Goal: Task Accomplishment & Management: Manage account settings

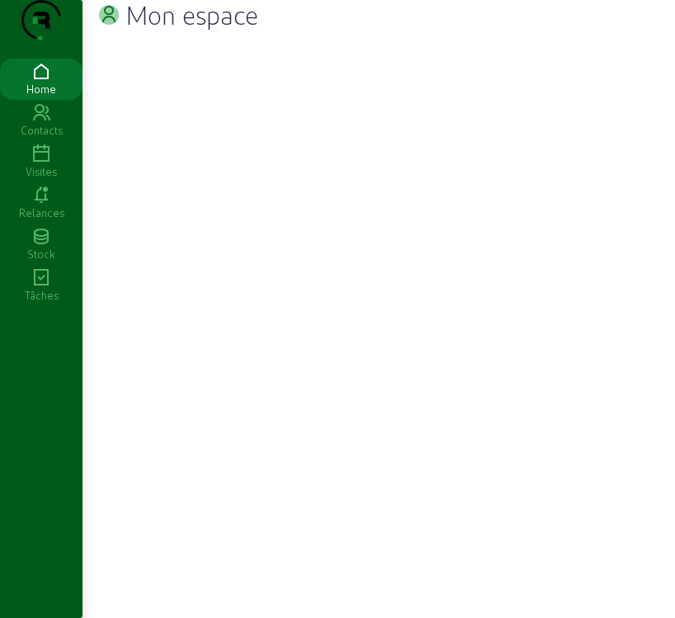
click at [50, 164] on icon at bounding box center [41, 154] width 83 height 20
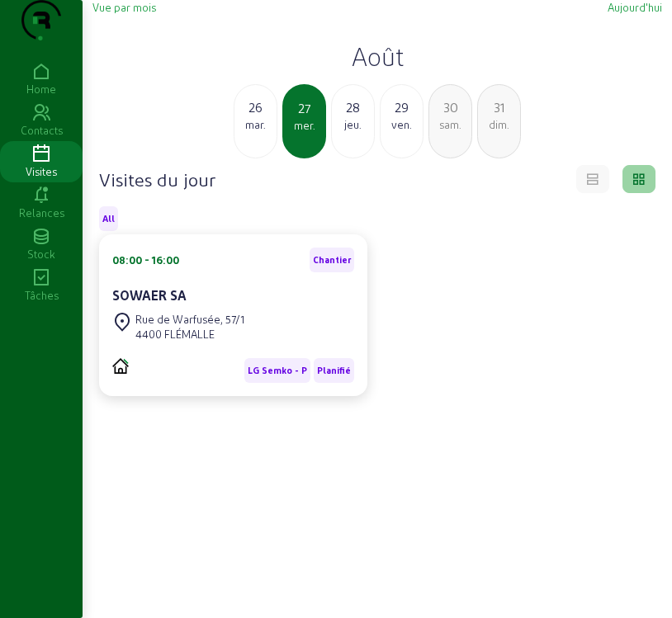
click at [140, 13] on span "Vue par mois" at bounding box center [124, 7] width 64 height 12
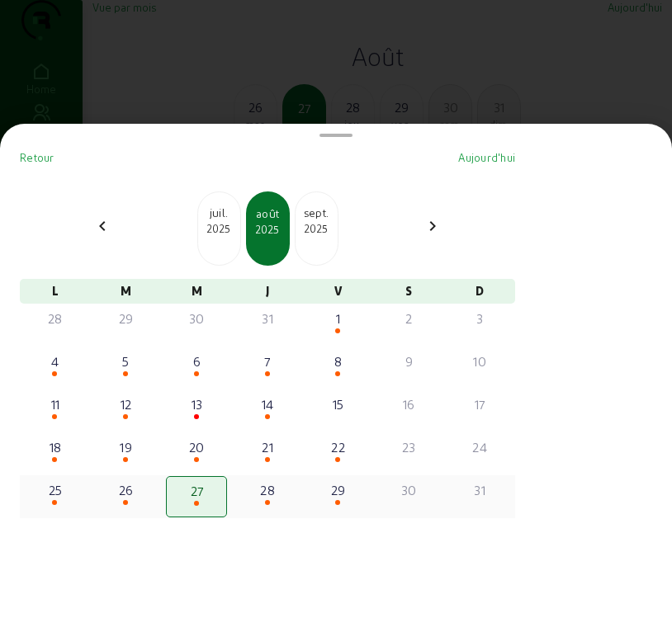
click at [206, 501] on div "27" at bounding box center [196, 491] width 56 height 20
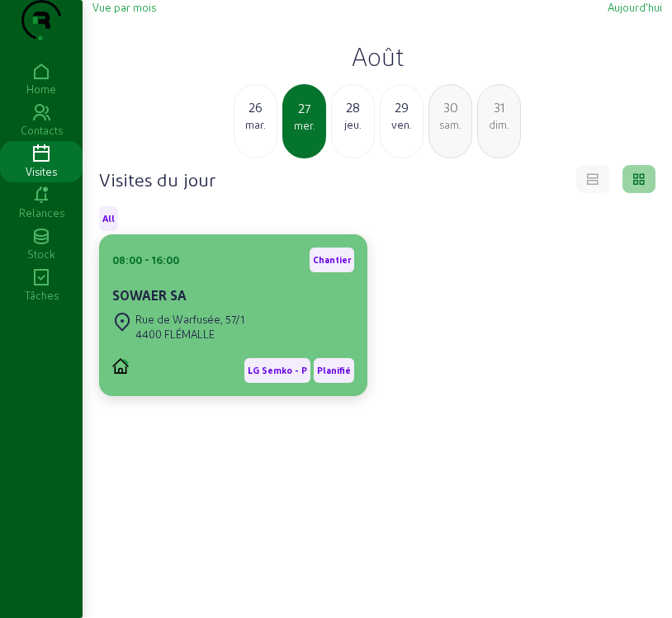
click at [276, 345] on div "[STREET_ADDRESS]" at bounding box center [233, 327] width 242 height 36
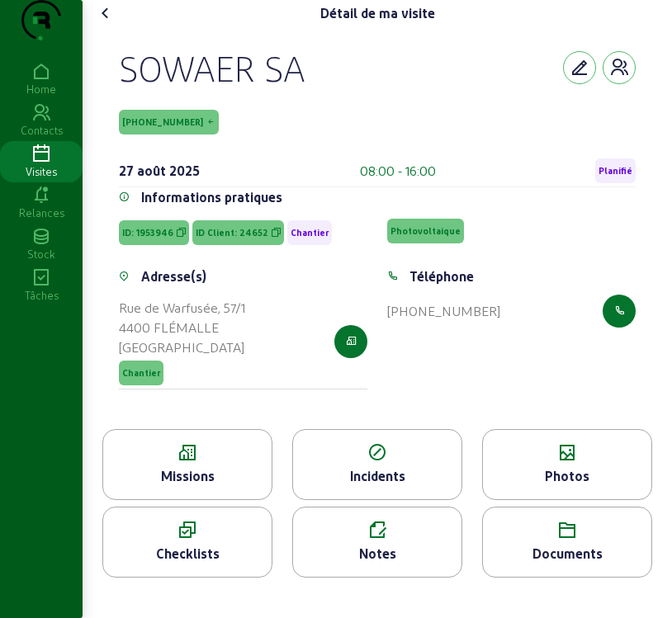
click at [613, 183] on span "Planifié" at bounding box center [615, 171] width 40 height 25
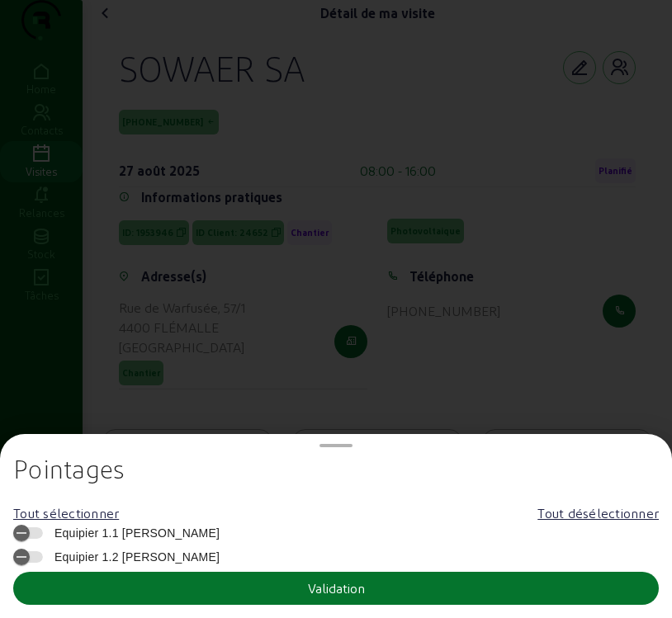
click at [105, 532] on span "Equipier 1.1 [PERSON_NAME]" at bounding box center [132, 533] width 173 height 17
click at [43, 532] on button "Equipier 1.1 [PERSON_NAME]" at bounding box center [28, 534] width 30 height 12
click at [109, 589] on button "Validation" at bounding box center [336, 588] width 646 height 33
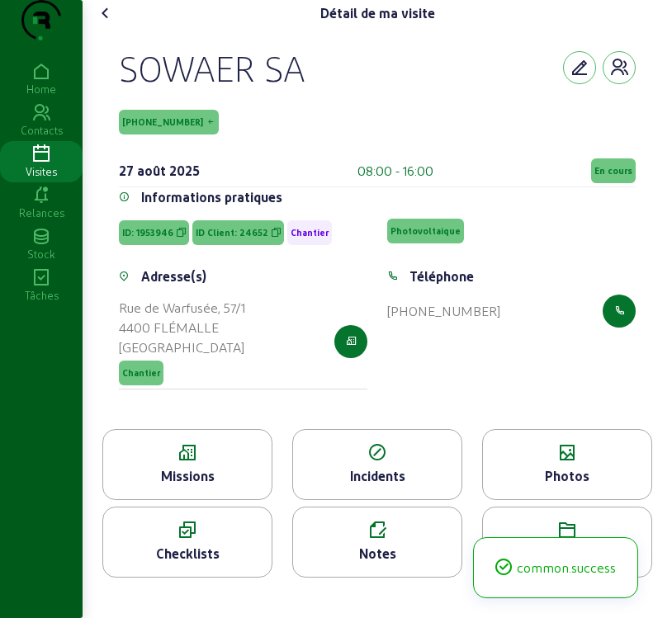
click at [107, 23] on icon at bounding box center [106, 13] width 20 height 20
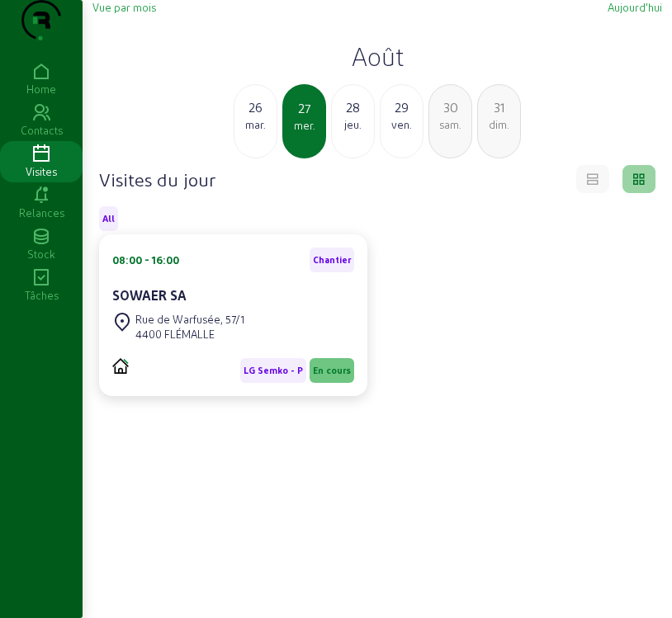
click at [37, 164] on icon at bounding box center [41, 154] width 83 height 20
click at [144, 13] on span "Vue par mois" at bounding box center [124, 7] width 64 height 12
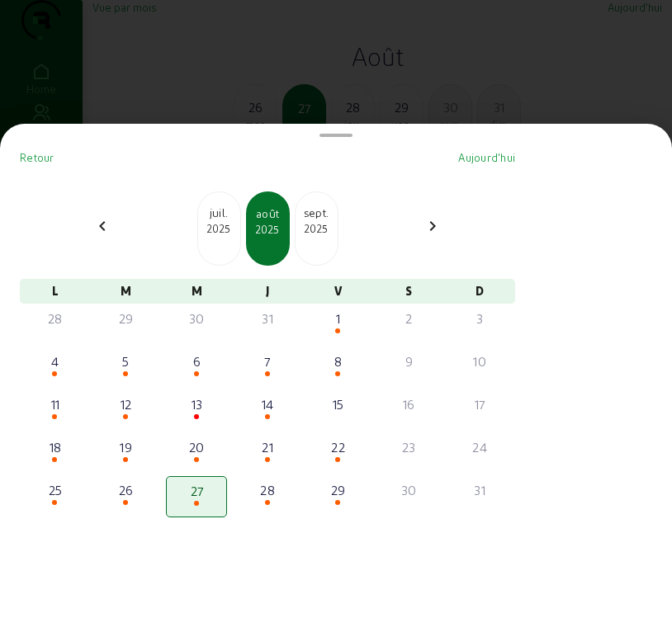
click at [321, 221] on div "sept." at bounding box center [317, 213] width 42 height 17
